Goal: Task Accomplishment & Management: Use online tool/utility

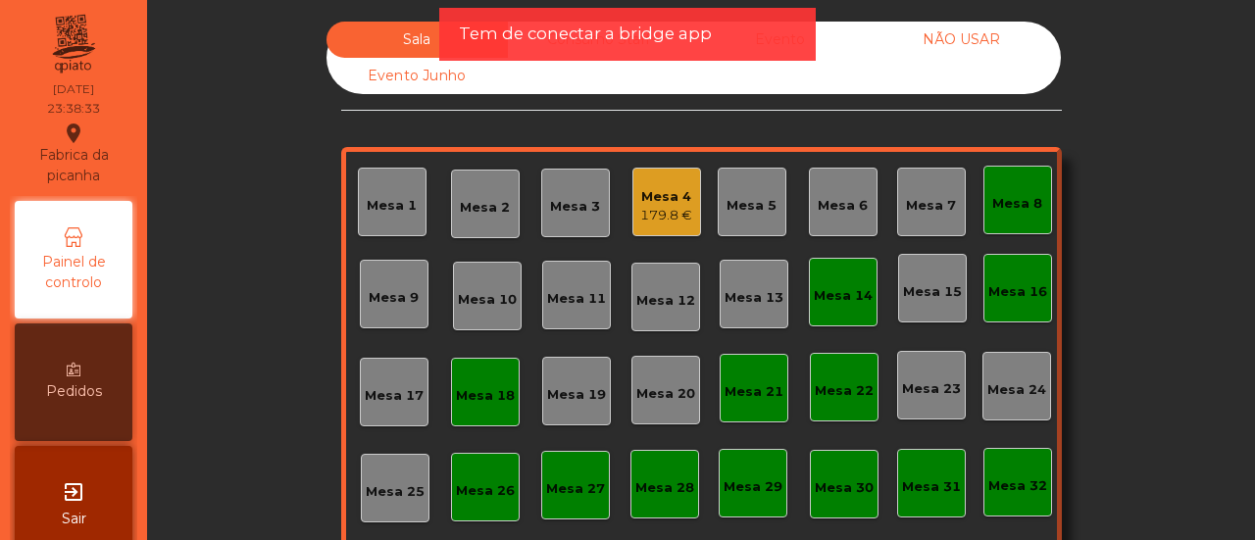
click at [816, 281] on div "Mesa 14" at bounding box center [843, 292] width 59 height 27
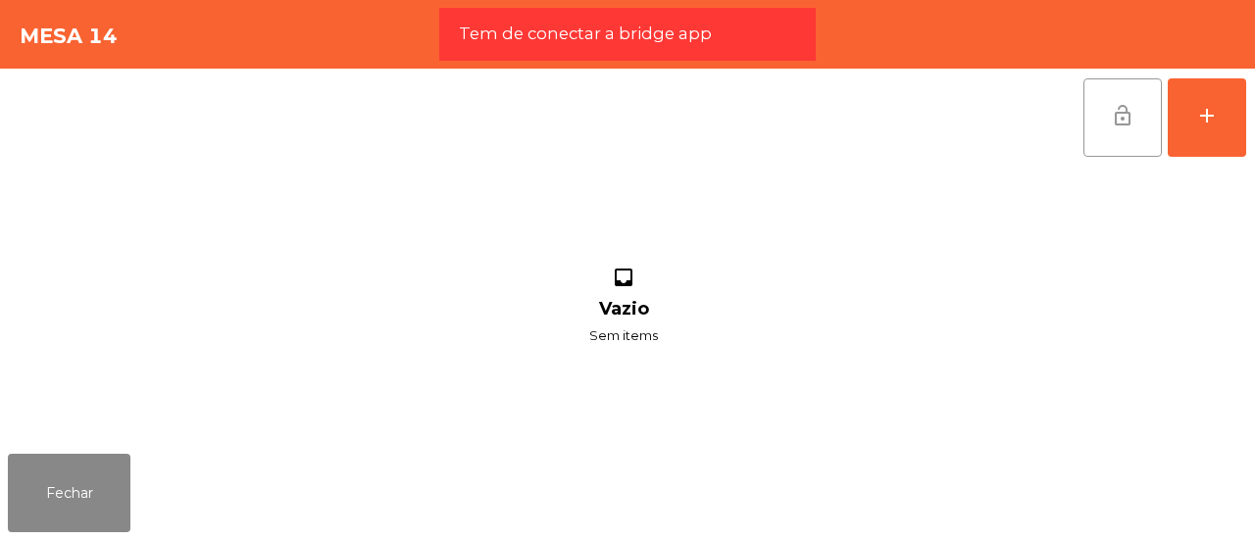
click at [1100, 99] on button "lock_open" at bounding box center [1123, 117] width 78 height 78
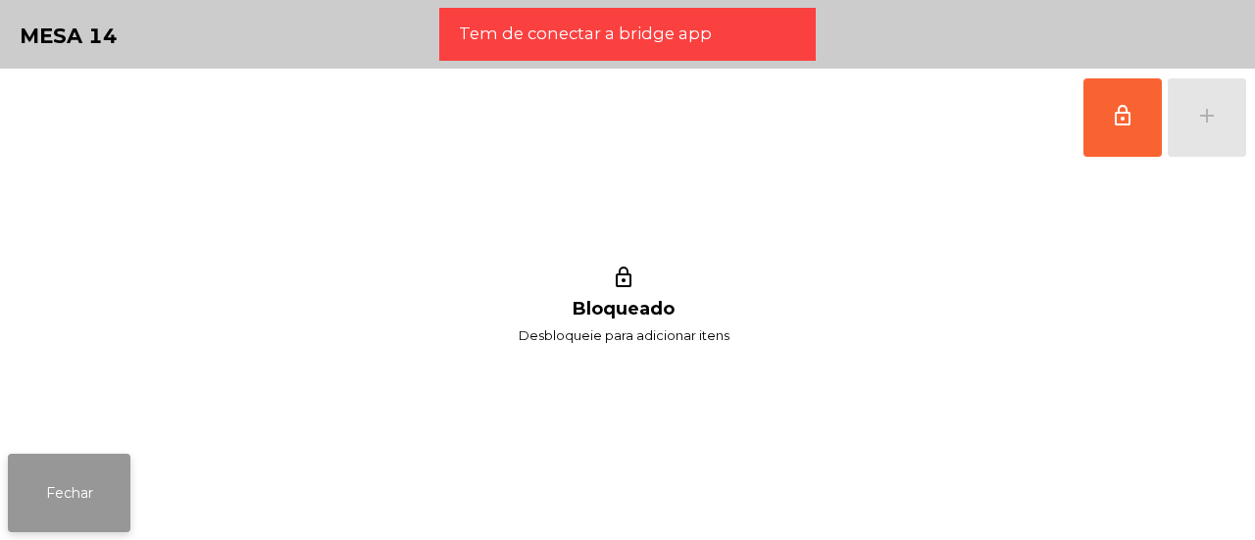
click at [86, 466] on button "Fechar" at bounding box center [69, 493] width 123 height 78
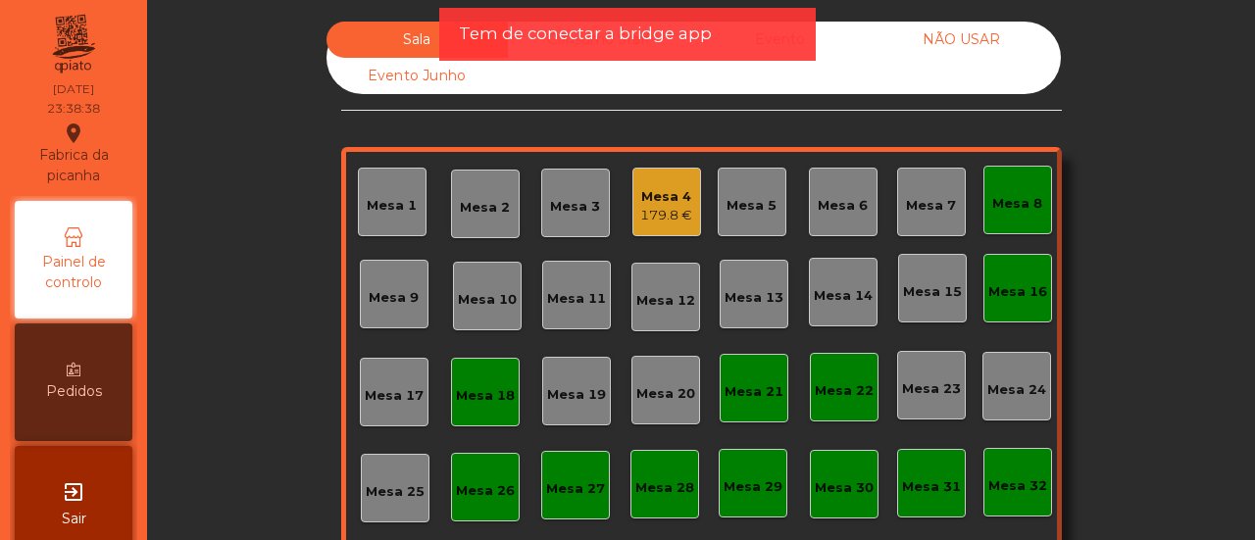
click at [1028, 186] on div "Mesa 8" at bounding box center [1018, 199] width 50 height 27
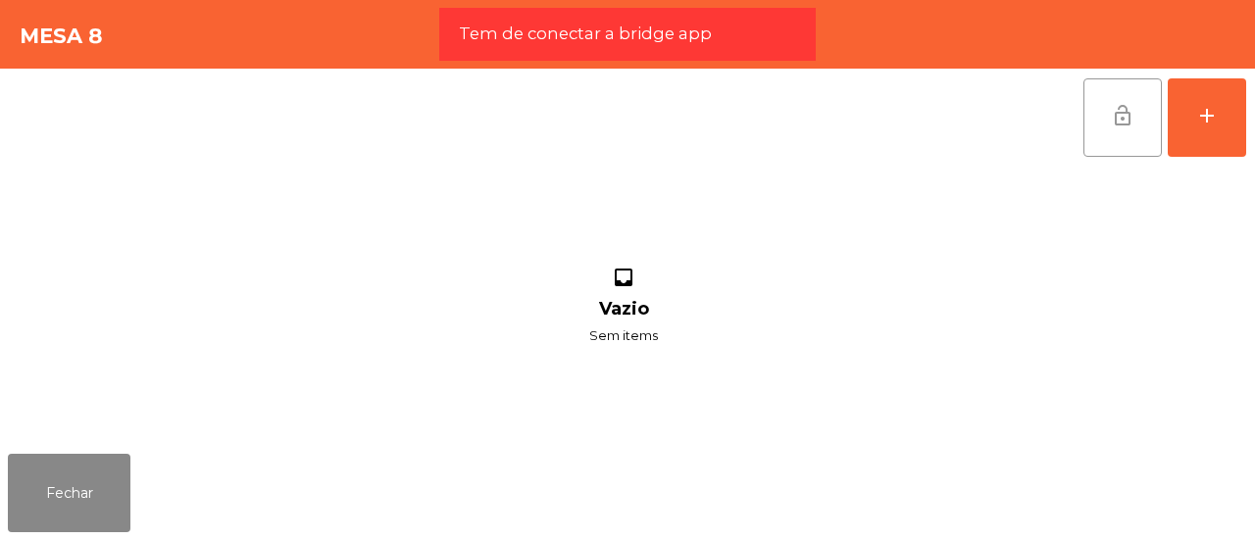
click at [1126, 113] on span "lock_open" at bounding box center [1123, 116] width 24 height 24
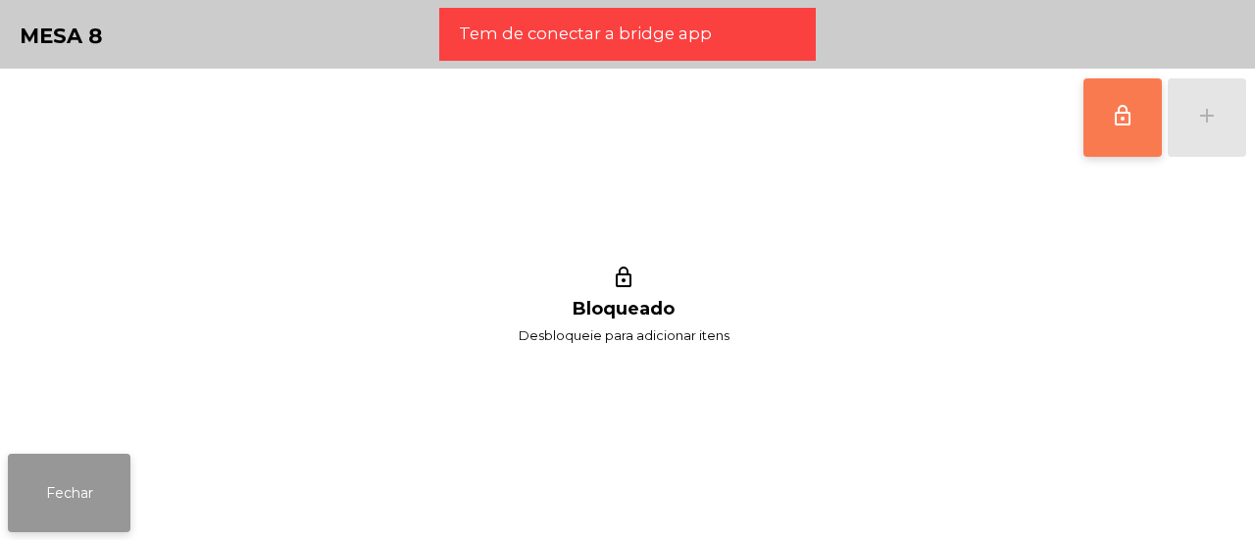
click at [47, 492] on button "Fechar" at bounding box center [69, 493] width 123 height 78
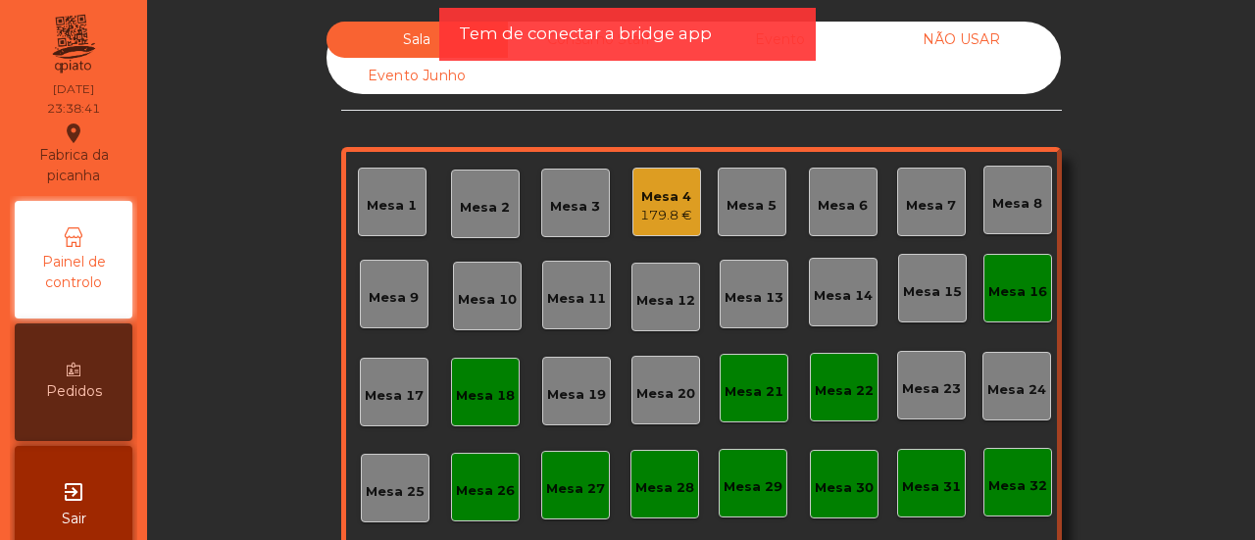
click at [1012, 304] on div "Mesa 16" at bounding box center [1018, 288] width 69 height 69
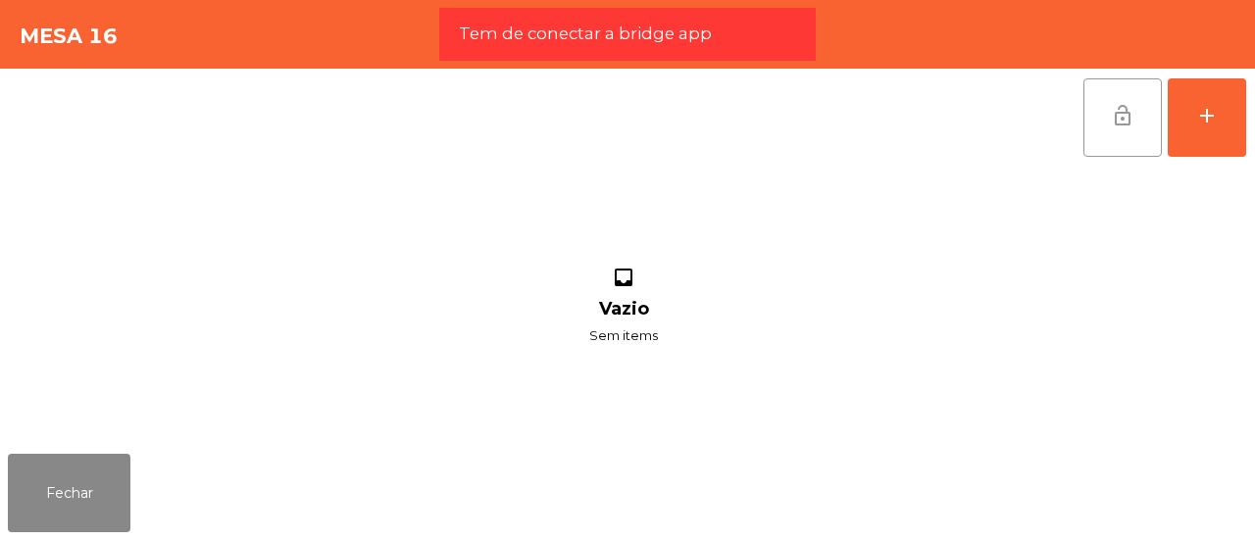
click at [1108, 102] on button "lock_open" at bounding box center [1123, 117] width 78 height 78
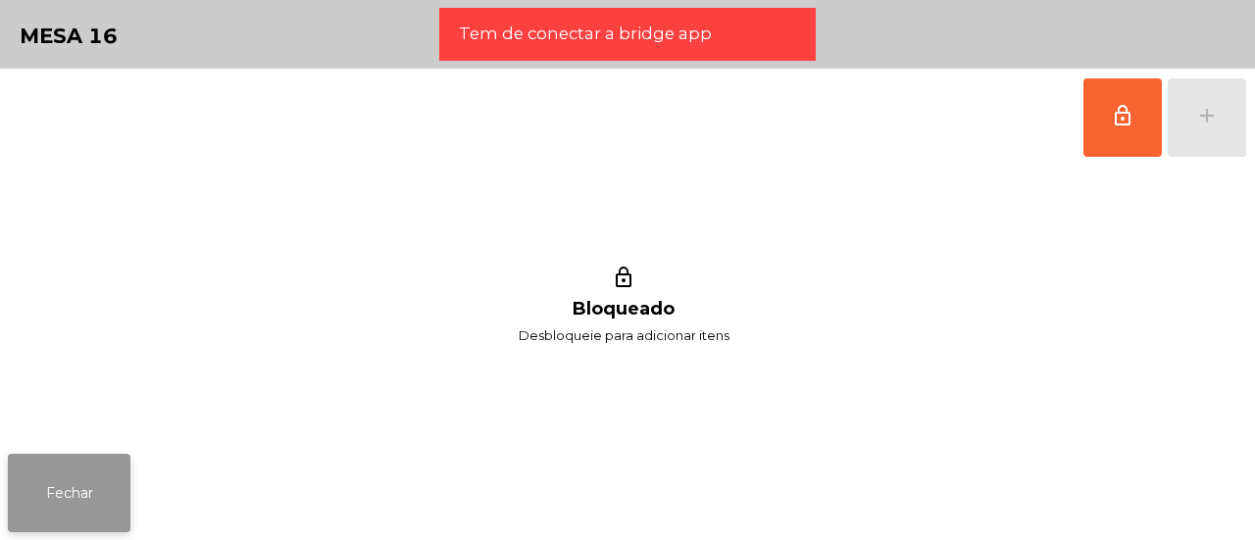
click at [49, 485] on button "Fechar" at bounding box center [69, 493] width 123 height 78
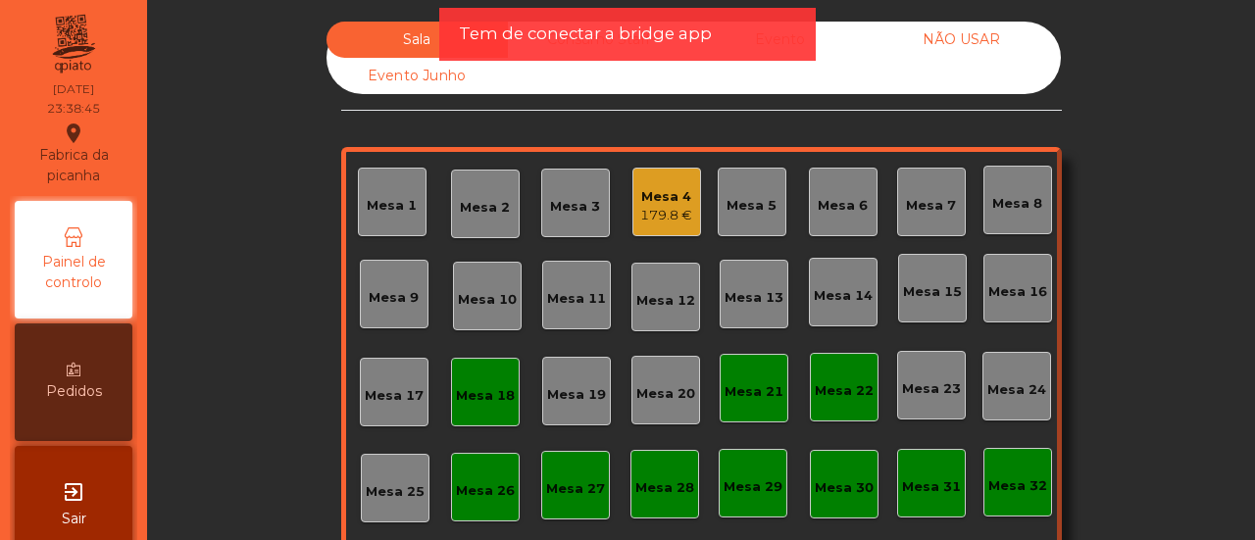
click at [488, 403] on div "Mesa 18" at bounding box center [485, 396] width 59 height 20
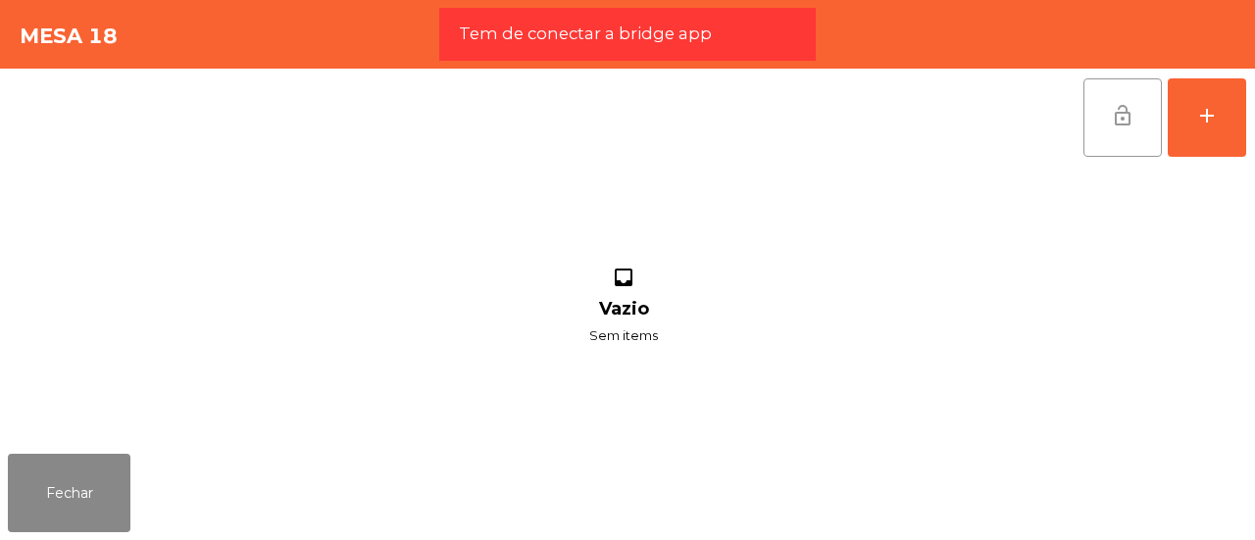
click at [1144, 107] on button "lock_open" at bounding box center [1123, 117] width 78 height 78
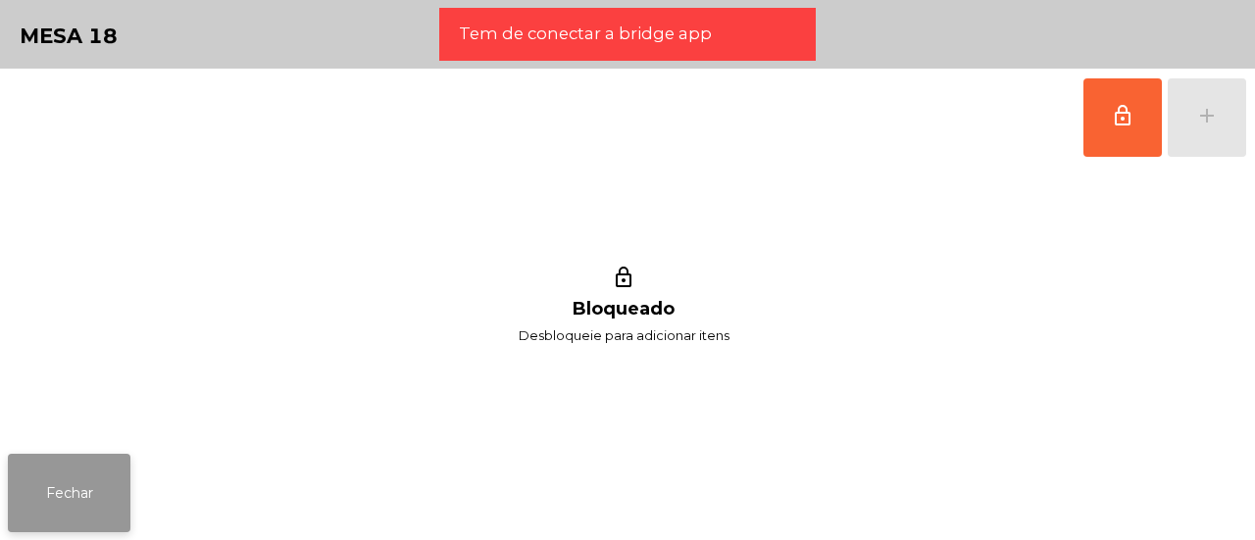
click at [80, 478] on button "Fechar" at bounding box center [69, 493] width 123 height 78
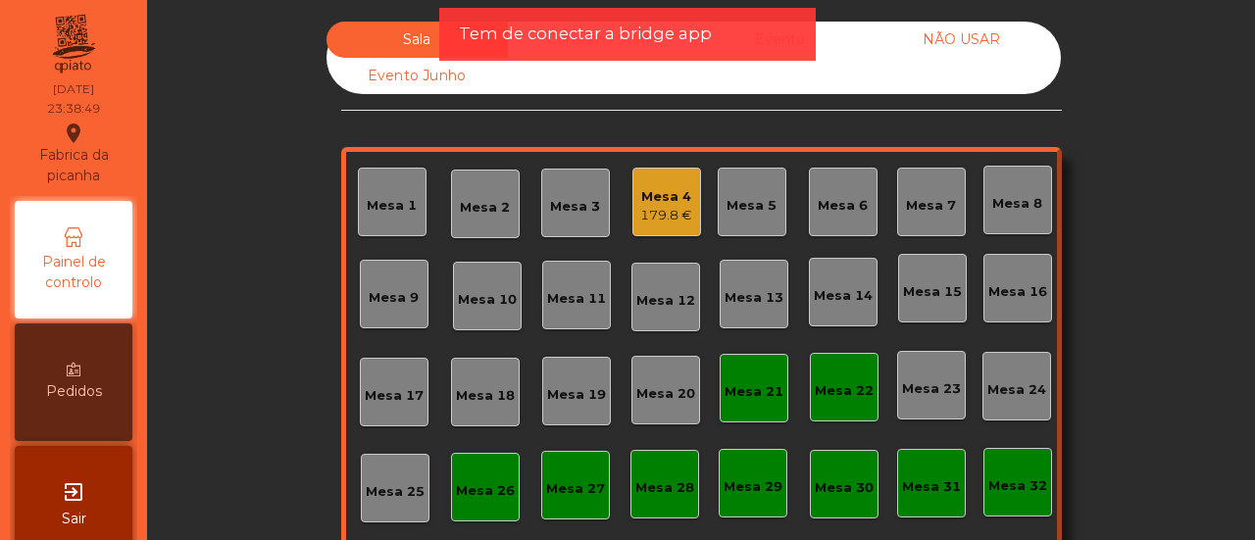
click at [759, 396] on div "Mesa 21" at bounding box center [754, 392] width 59 height 20
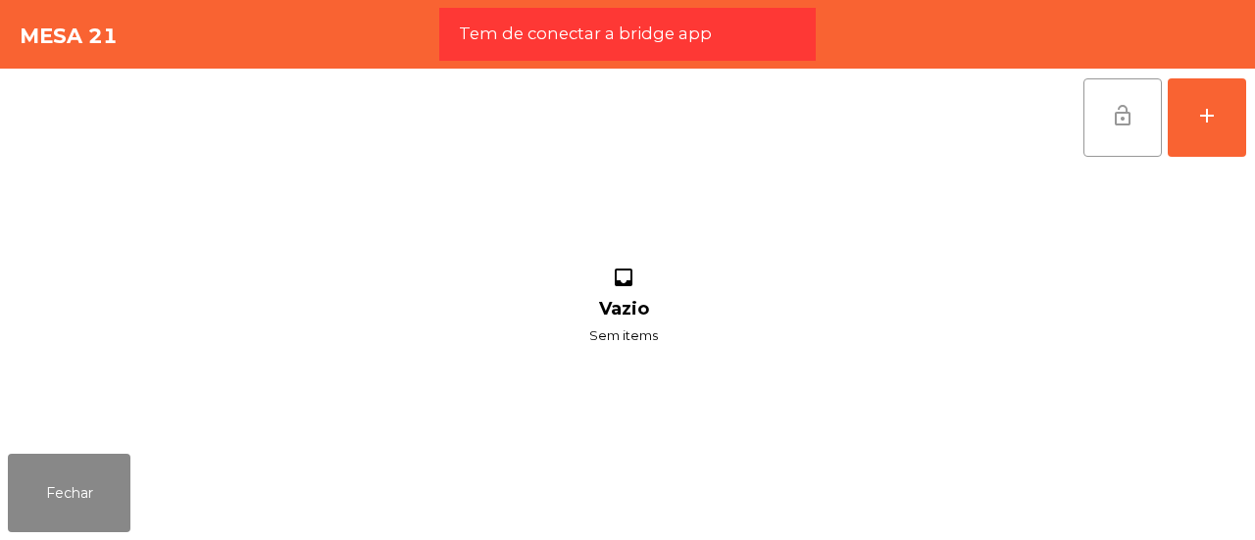
click at [1140, 91] on button "lock_open" at bounding box center [1123, 117] width 78 height 78
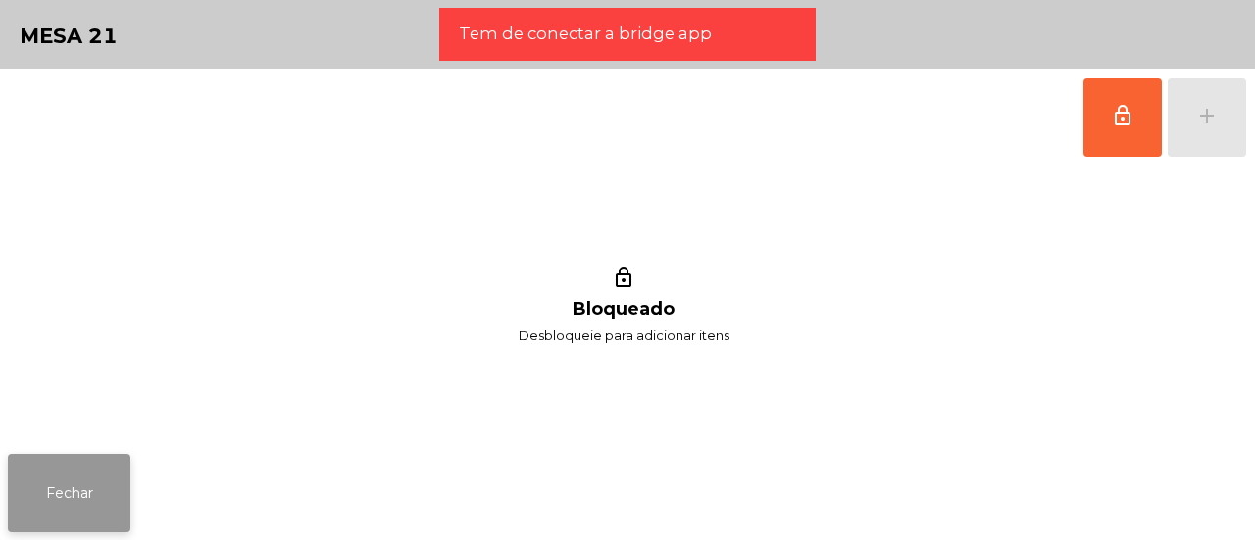
click at [112, 468] on button "Fechar" at bounding box center [69, 493] width 123 height 78
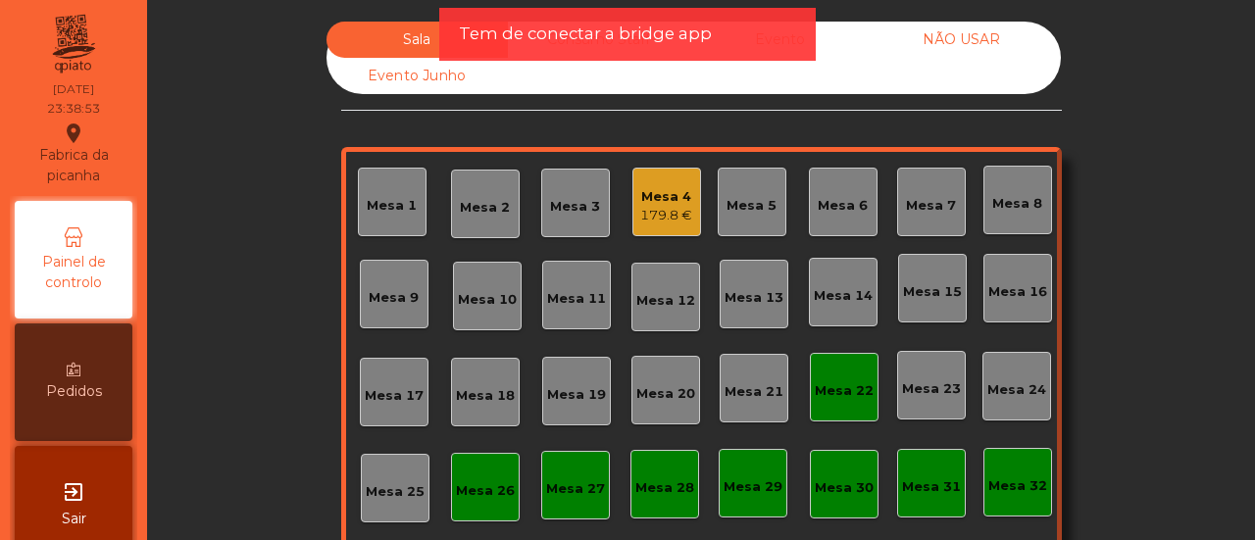
click at [849, 362] on div "Mesa 22" at bounding box center [844, 387] width 69 height 69
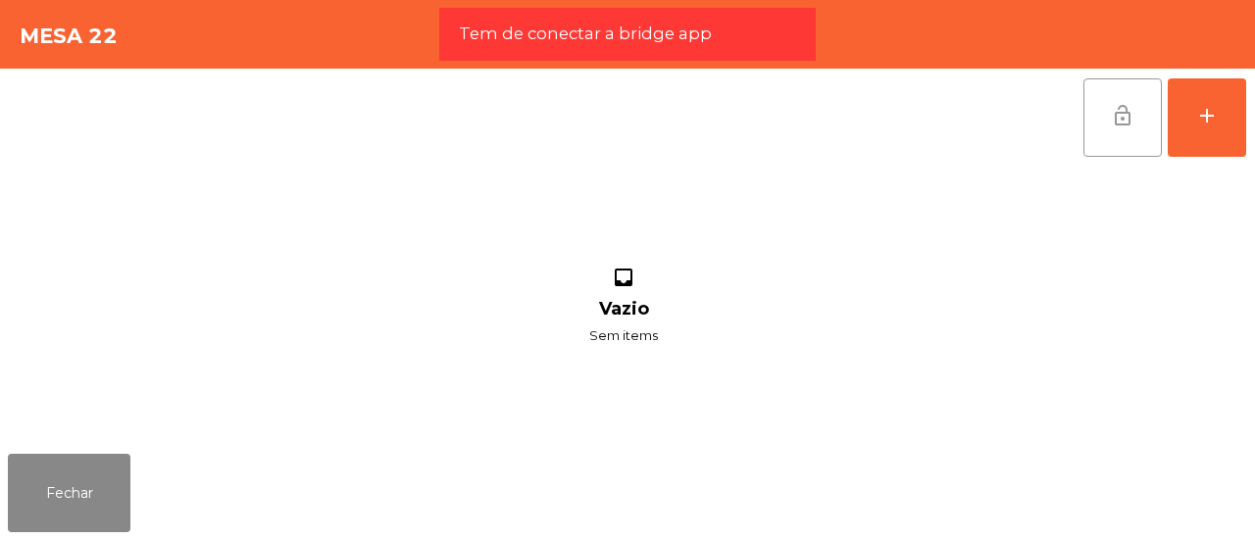
click at [1151, 118] on button "lock_open" at bounding box center [1123, 117] width 78 height 78
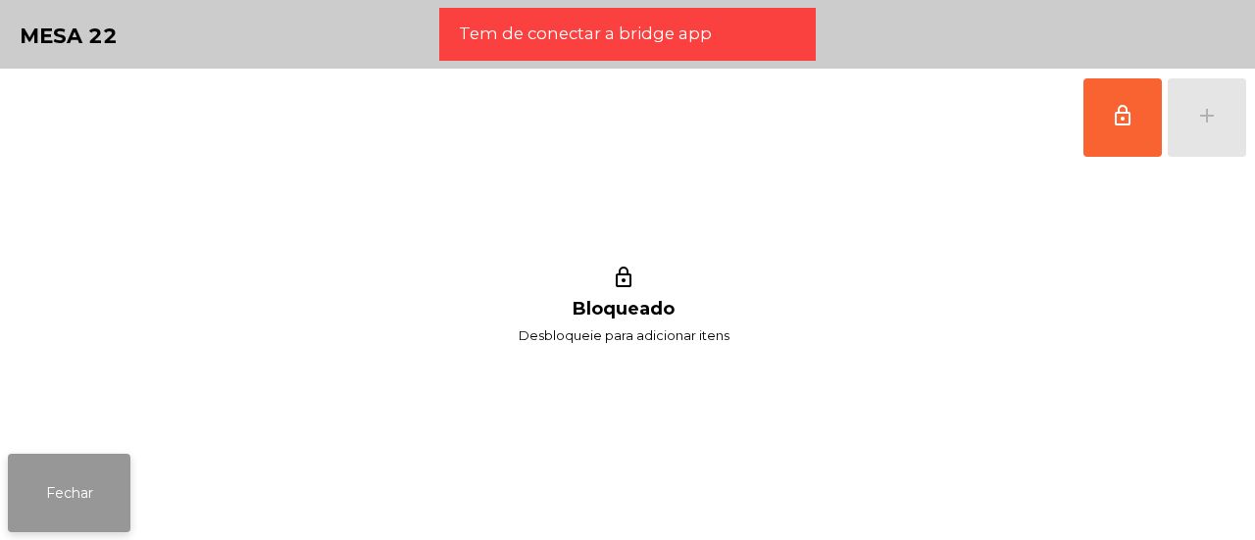
click at [8, 519] on button "Fechar" at bounding box center [69, 493] width 123 height 78
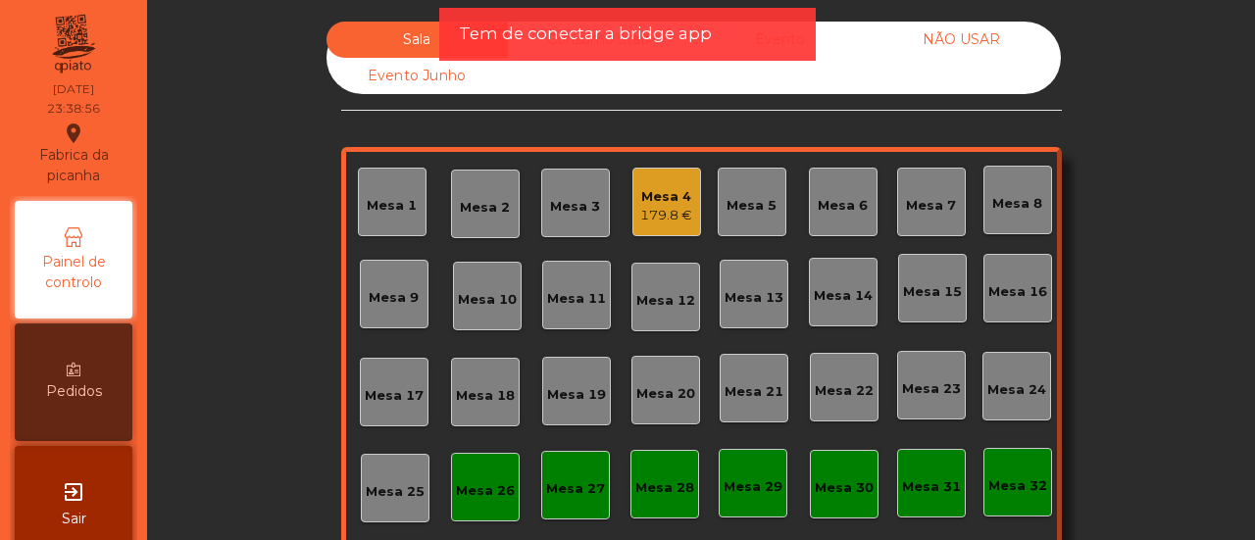
click at [493, 485] on div "Mesa 26" at bounding box center [485, 492] width 59 height 20
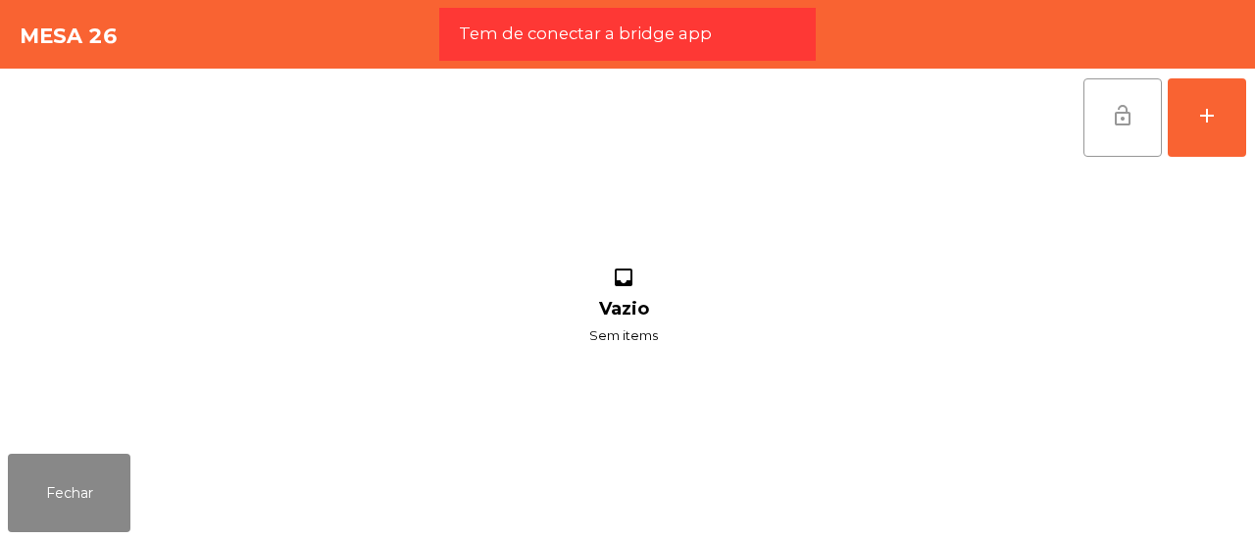
click at [1126, 107] on span "lock_open" at bounding box center [1123, 116] width 24 height 24
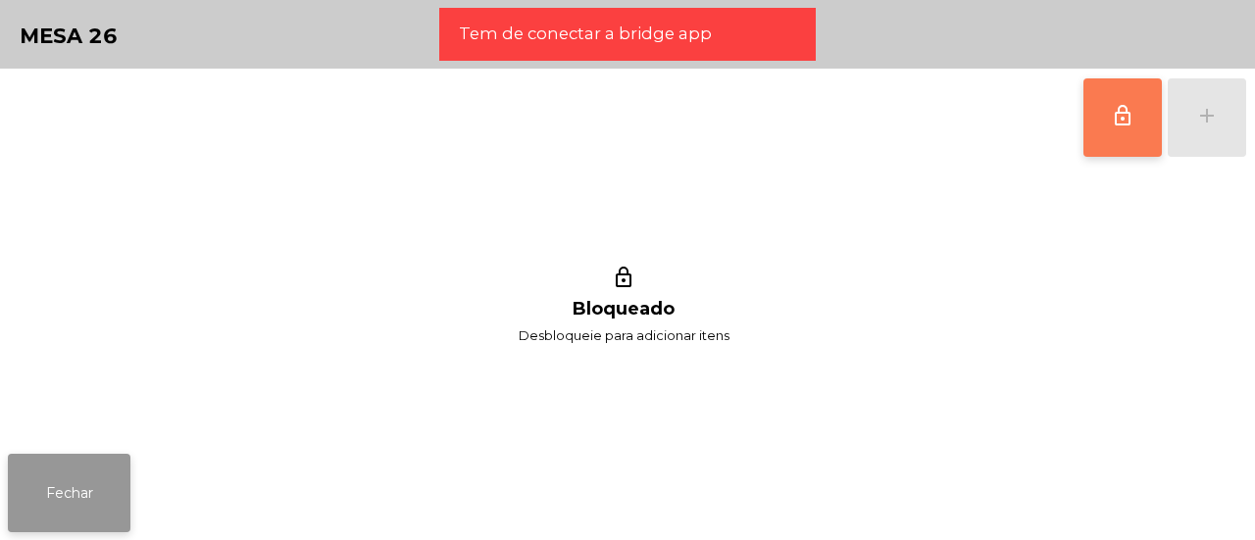
click at [106, 504] on button "Fechar" at bounding box center [69, 493] width 123 height 78
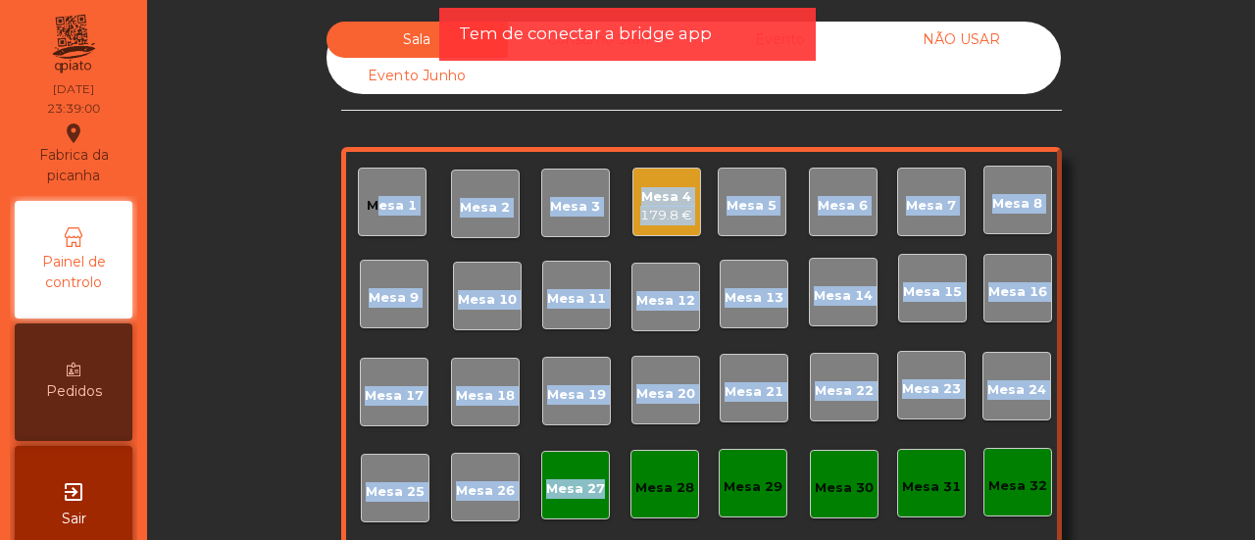
drag, startPoint x: 606, startPoint y: 476, endPoint x: 584, endPoint y: 476, distance: 22.6
click at [584, 476] on div "Mesa 1 Mesa 2 Mesa 3 Mesa 4 179.8 € Mesa 5 Mesa 6 Mesa 7 Mesa 8 [GEOGRAPHIC_DAT…" at bounding box center [701, 392] width 721 height 490
click at [584, 476] on div "Mesa 27" at bounding box center [575, 485] width 59 height 27
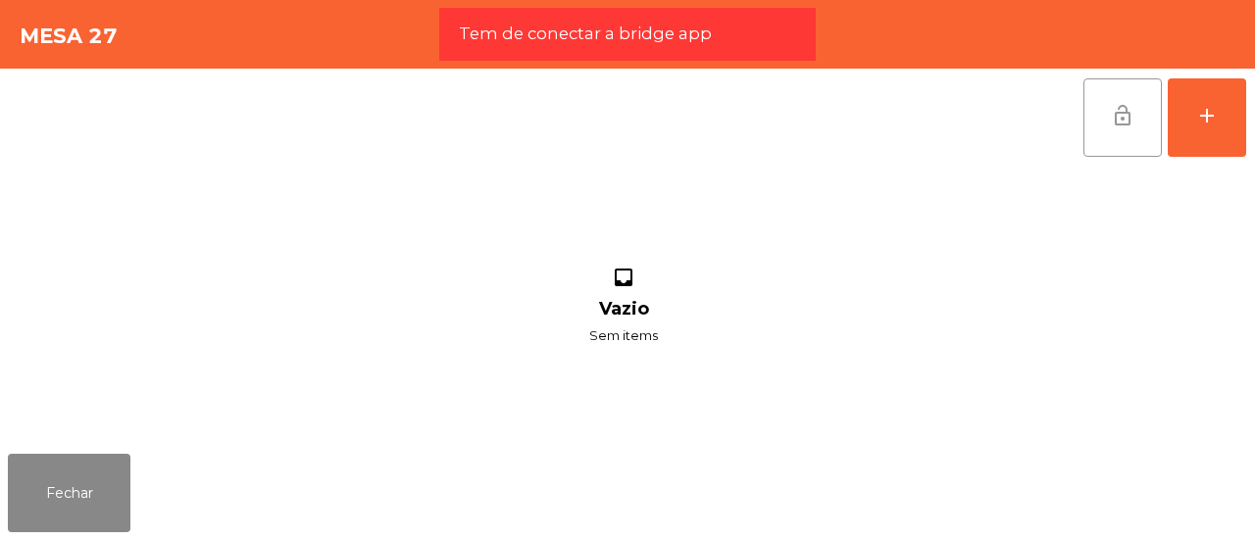
click at [1145, 121] on button "lock_open" at bounding box center [1123, 117] width 78 height 78
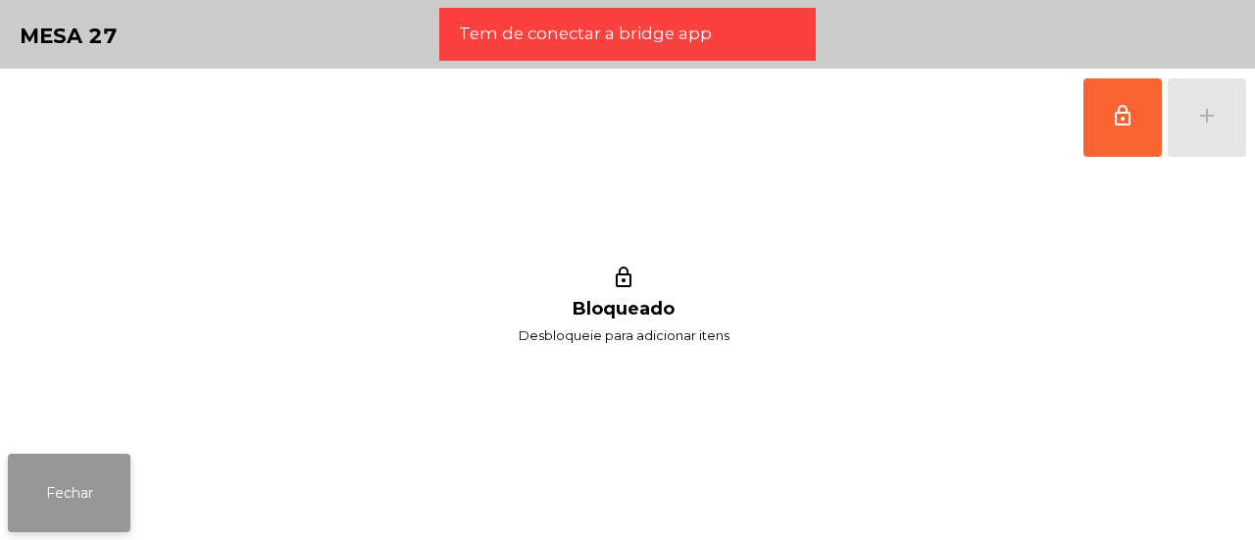
click at [80, 476] on button "Fechar" at bounding box center [69, 493] width 123 height 78
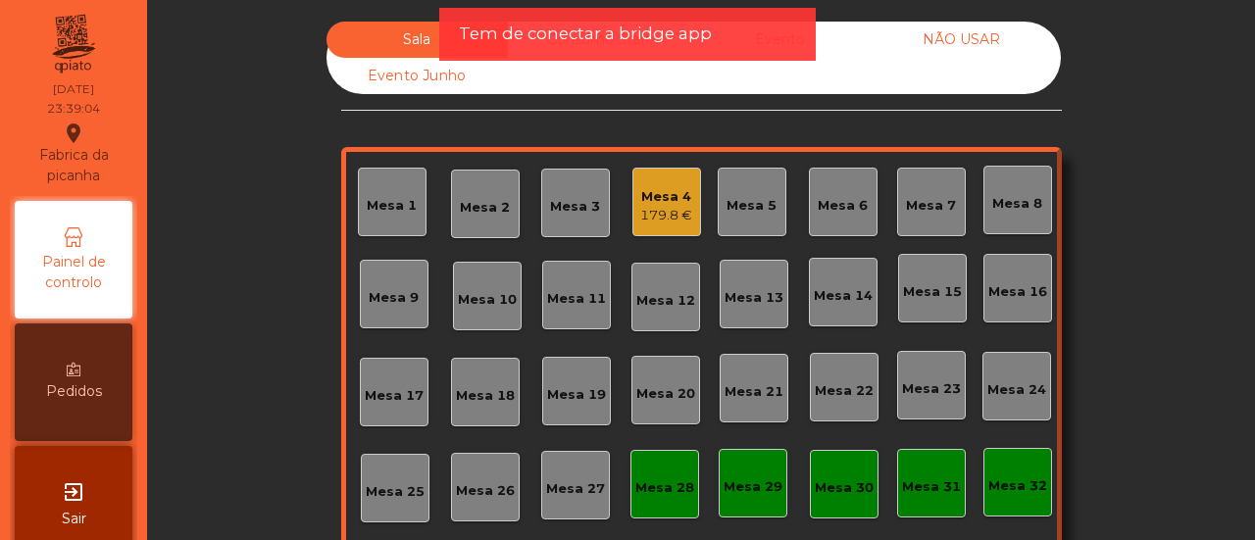
click at [196, 311] on div "Sala Consumo Staff Evento NÃO USAR Evento Junho Mesa 1 Mesa 2 Mesa 3 Mesa 4 179…" at bounding box center [701, 350] width 1055 height 657
